Goal: Task Accomplishment & Management: Use online tool/utility

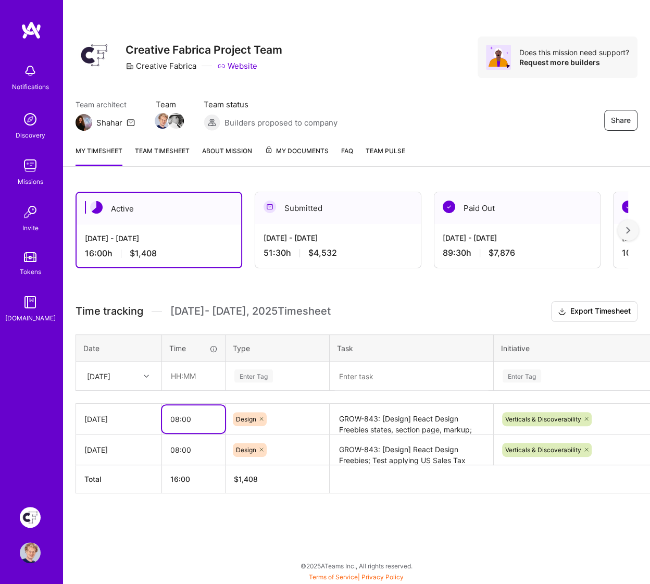
click at [203, 414] on input "08:00" at bounding box center [193, 420] width 63 height 28
type input "09:00"
click at [448, 132] on div "Share Creative Fabrica Project Team Creative Fabrica Website Does this mission …" at bounding box center [356, 68] width 587 height 137
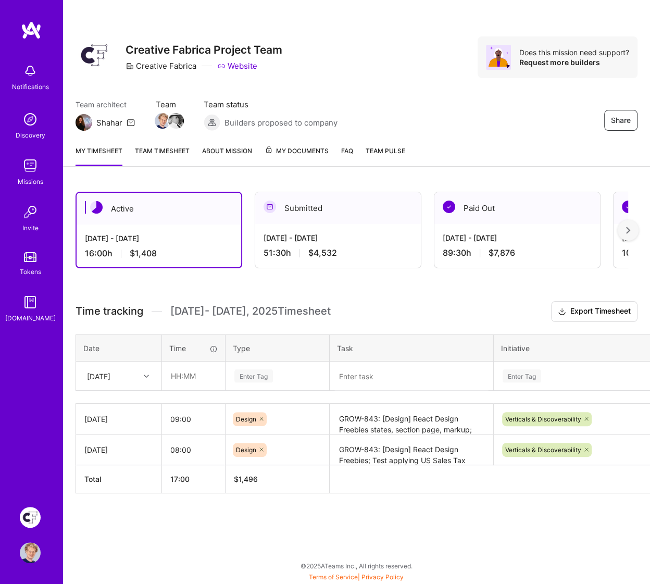
click at [472, 130] on div "Share" at bounding box center [520, 120] width 235 height 21
click at [442, 411] on textarea "GROW-843: [Design] React Design Freebies states, section page, markup; Dreaming…" at bounding box center [412, 419] width 162 height 29
click at [404, 427] on textarea "GROW-843: [Design] React Design Freebies states, section page, markup; Dreaming…" at bounding box center [412, 430] width 162 height 50
click at [390, 427] on textarea "GROW-843: [Design] React Design Freebies states, section page, markup; Dreaming…" at bounding box center [412, 430] width 162 height 50
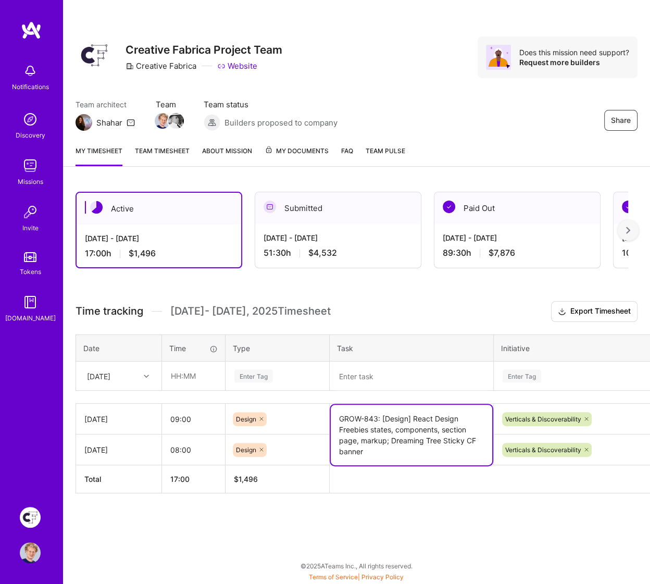
type textarea "GROW-843: [Design] React Design Freebies states, components, section page, mark…"
click at [444, 308] on h3 "Time tracking [DATE] - [DATE] Timesheet Export Timesheet" at bounding box center [357, 311] width 562 height 21
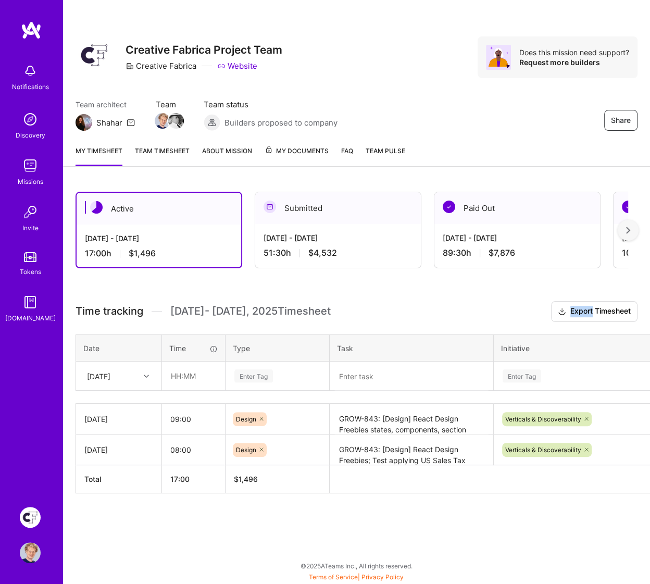
click at [443, 308] on h3 "Time tracking [DATE] - [DATE] Timesheet Export Timesheet" at bounding box center [357, 311] width 562 height 21
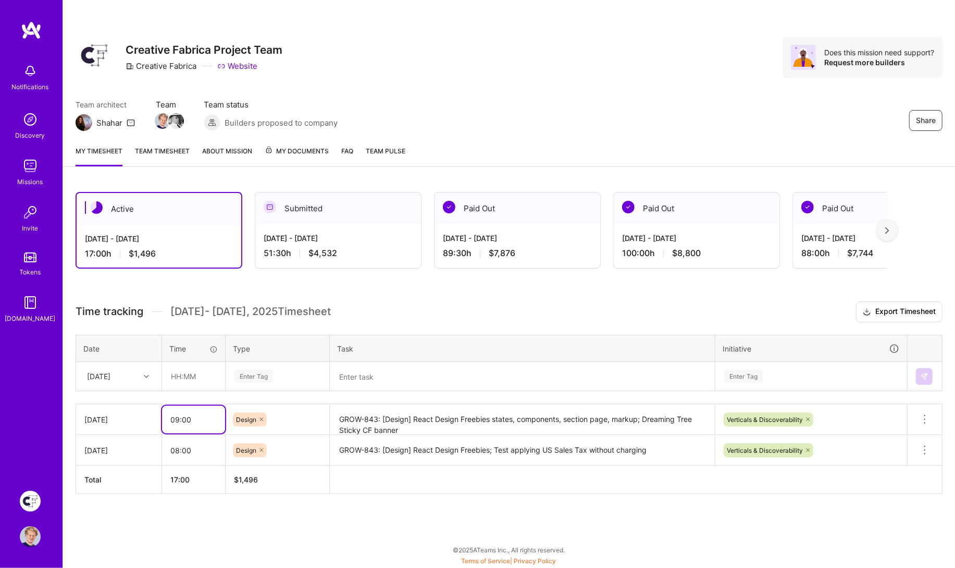
click at [202, 417] on input "09:00" at bounding box center [193, 420] width 63 height 28
click at [202, 416] on input "09:00" at bounding box center [193, 420] width 63 height 28
